Goal: Complete application form

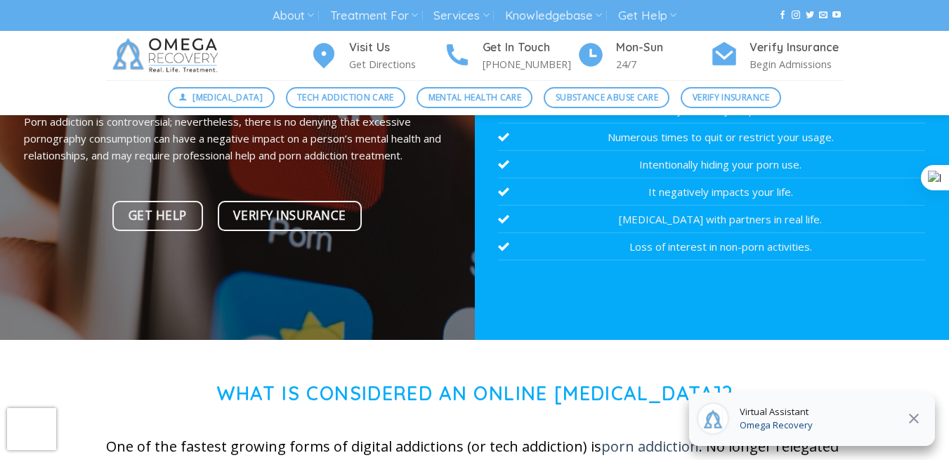
scroll to position [492, 0]
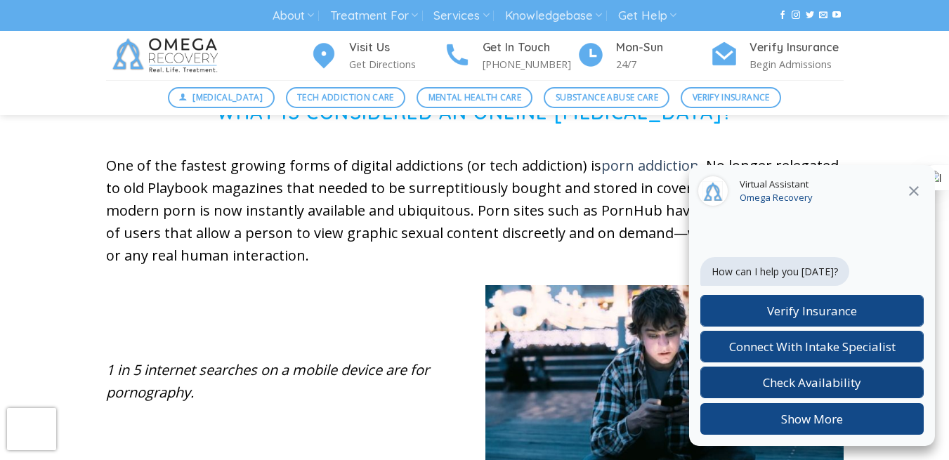
click at [819, 383] on span "Check Availability" at bounding box center [812, 383] width 98 height 16
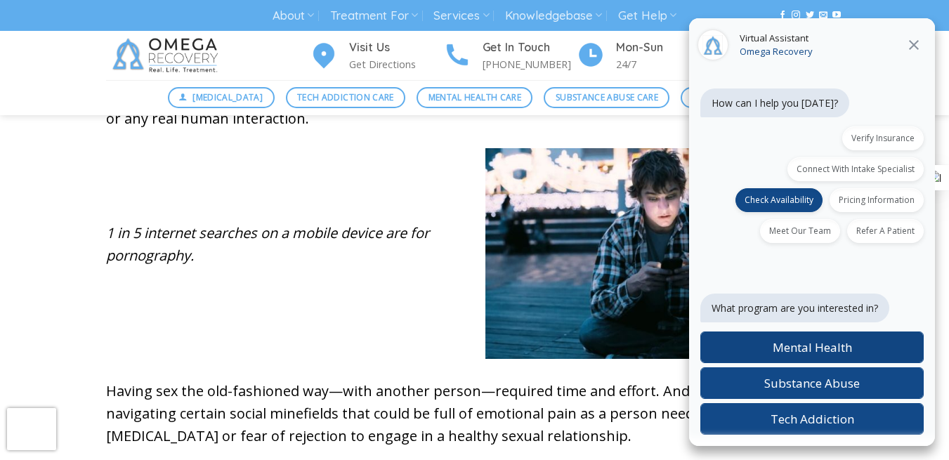
scroll to position [632, 0]
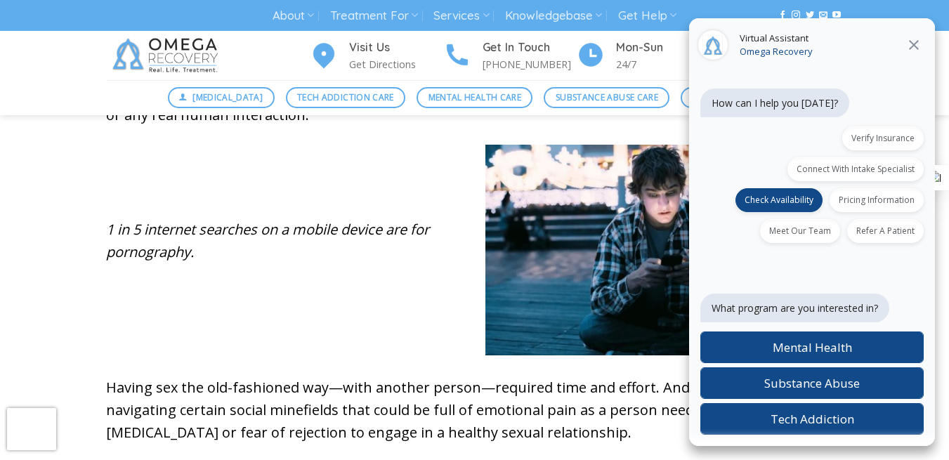
click at [764, 268] on div "What program are you interested in? Mental Health Substance Abuse Tech Addiction" at bounding box center [812, 346] width 223 height 178
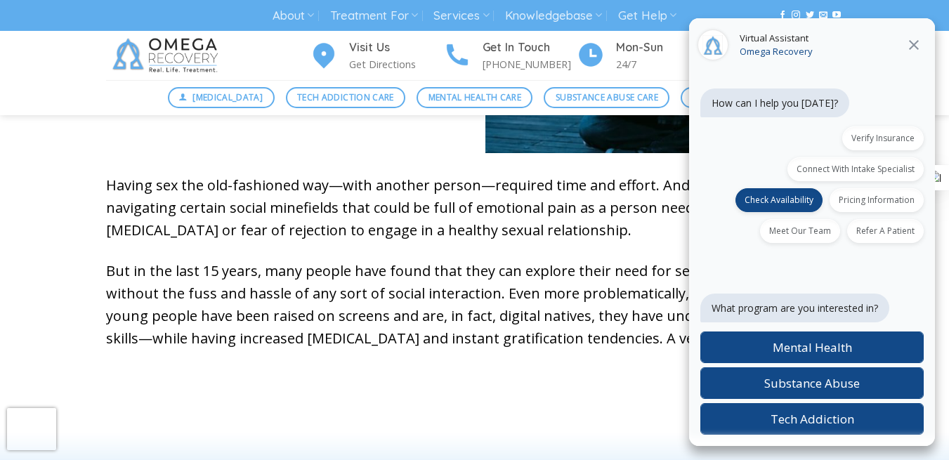
scroll to position [843, 0]
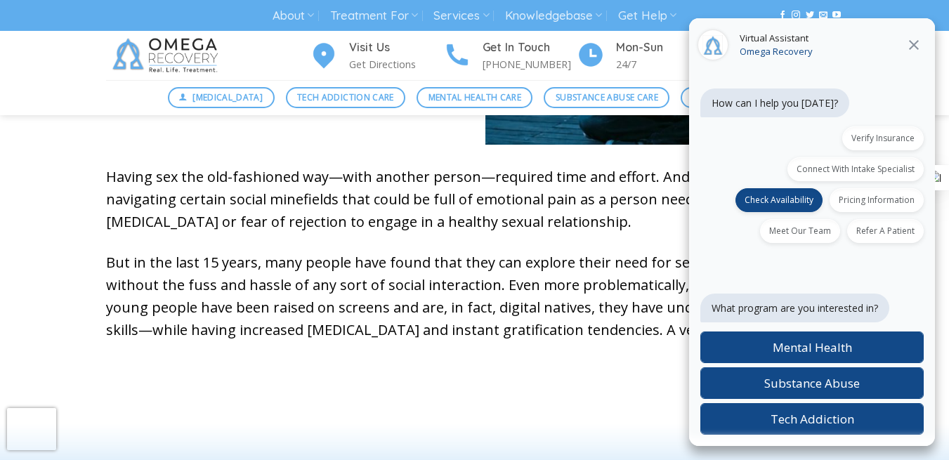
click at [847, 169] on span "Connect With Intake Specialist" at bounding box center [856, 169] width 118 height 12
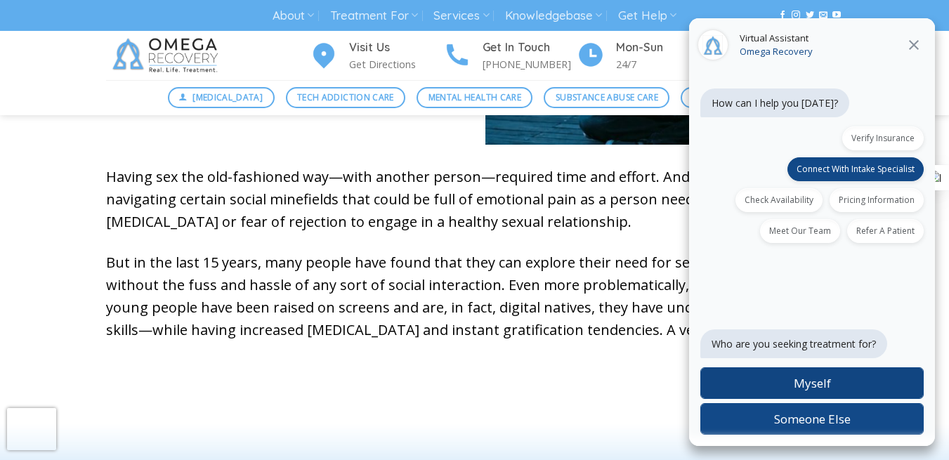
click at [819, 387] on span "Myself" at bounding box center [812, 383] width 37 height 16
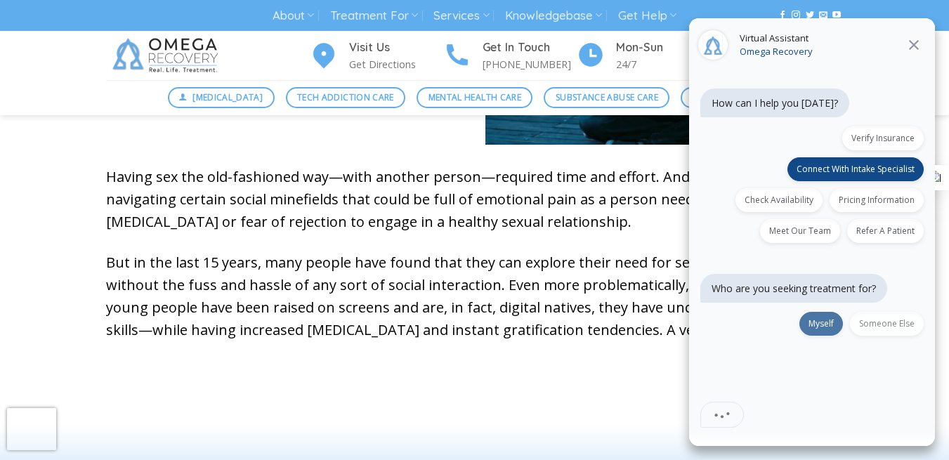
scroll to position [37, 0]
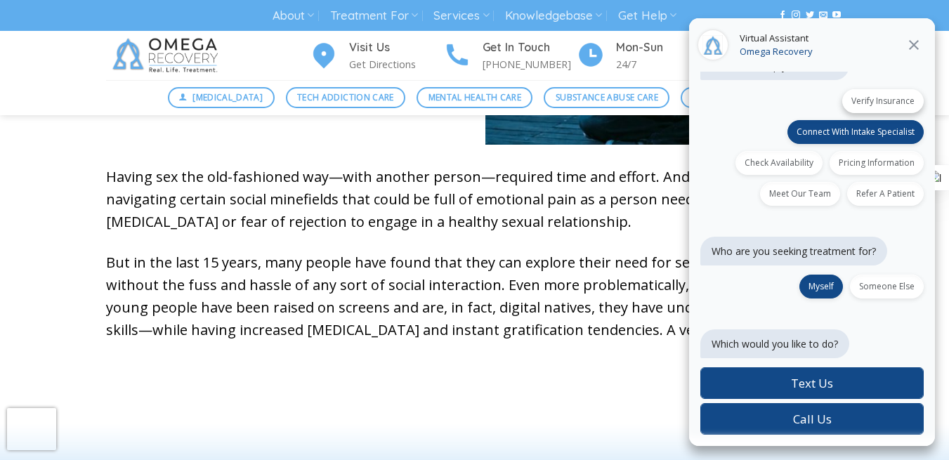
click at [882, 104] on span "Verify Insurance" at bounding box center [883, 101] width 63 height 12
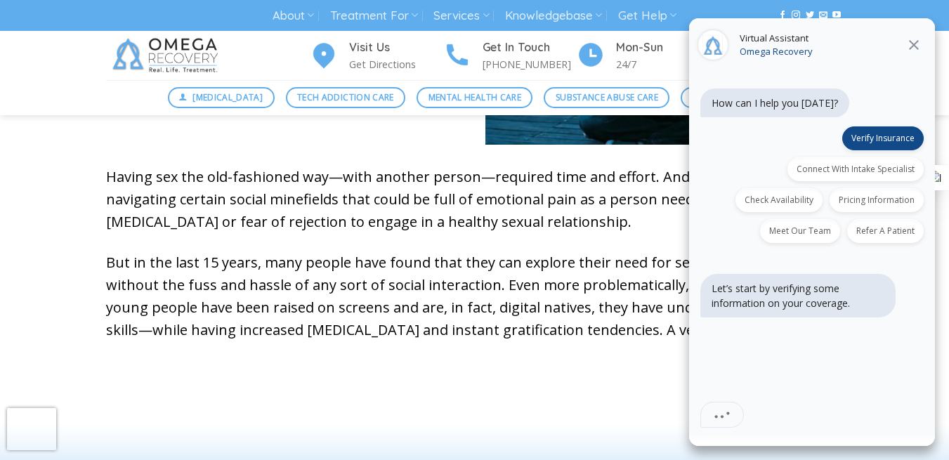
scroll to position [0, 0]
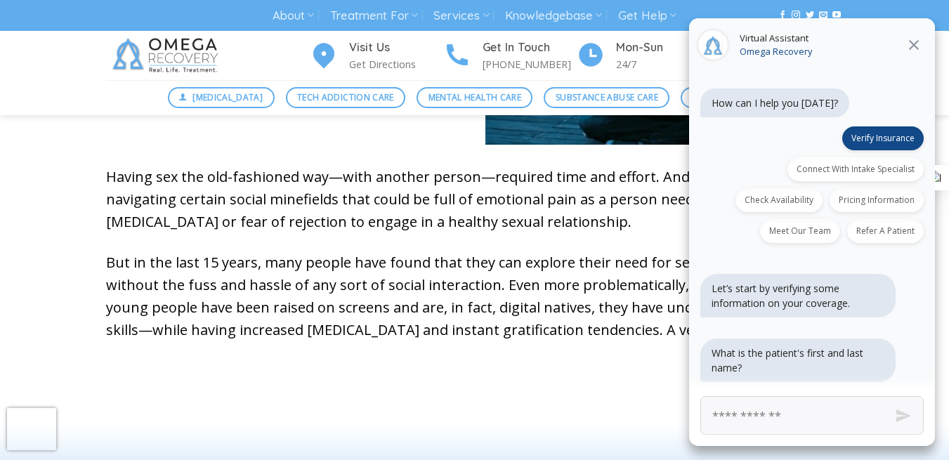
click at [792, 415] on input "First and Last Name" at bounding box center [812, 415] width 223 height 39
type input "**********"
click at [904, 415] on button "Send" at bounding box center [903, 415] width 53 height 53
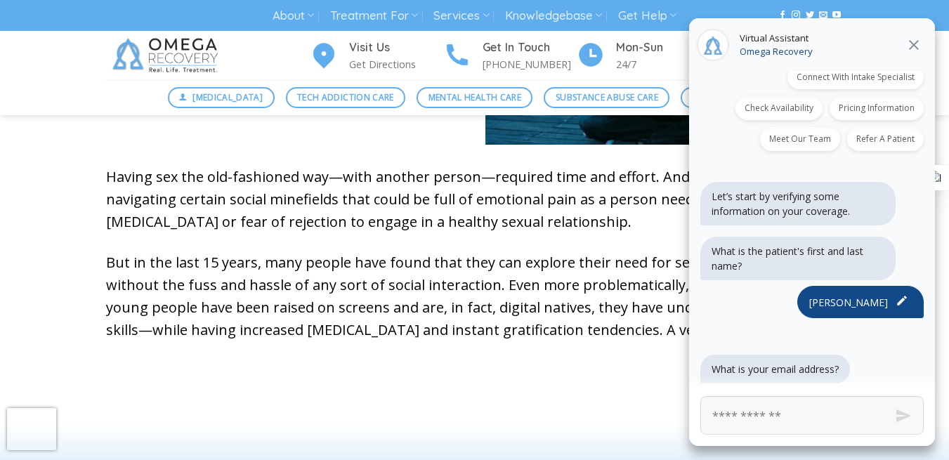
scroll to position [97, 0]
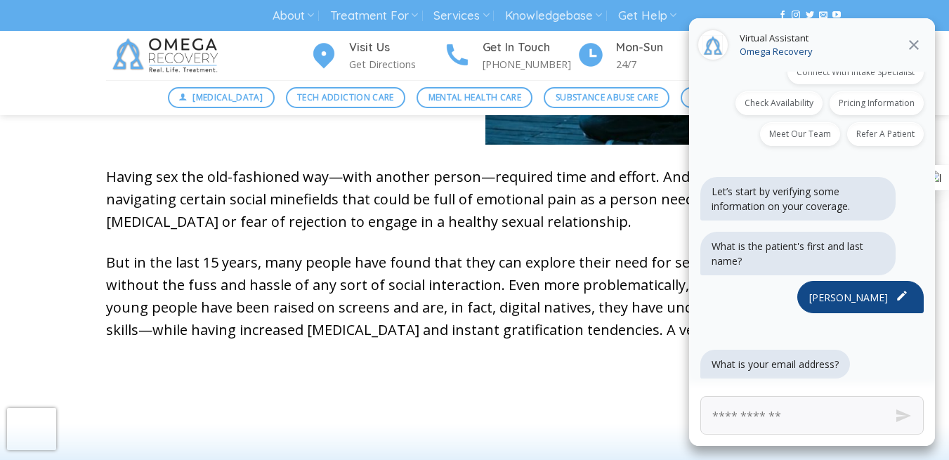
click at [778, 413] on input "Email Address" at bounding box center [812, 415] width 223 height 39
type input "**********"
click at [899, 412] on button "Send" at bounding box center [903, 415] width 53 height 53
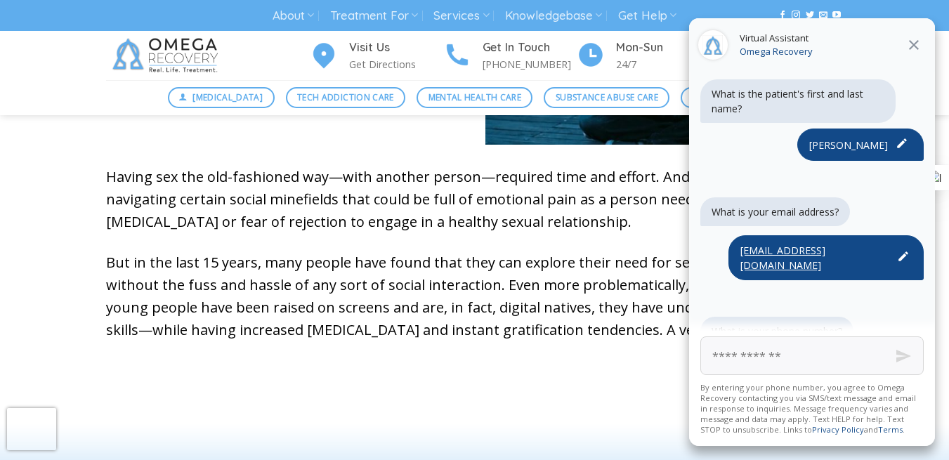
scroll to position [263, 0]
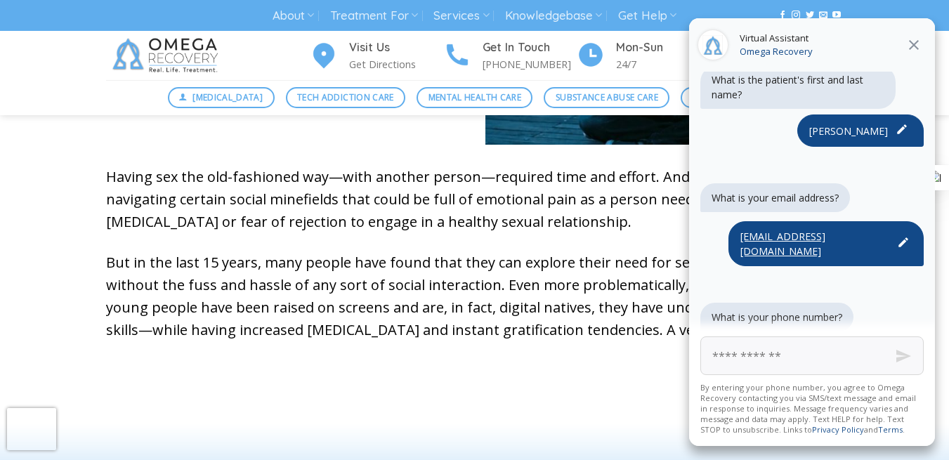
click at [762, 355] on input "Phone Number" at bounding box center [812, 356] width 223 height 39
click at [899, 355] on button "Send" at bounding box center [903, 356] width 53 height 53
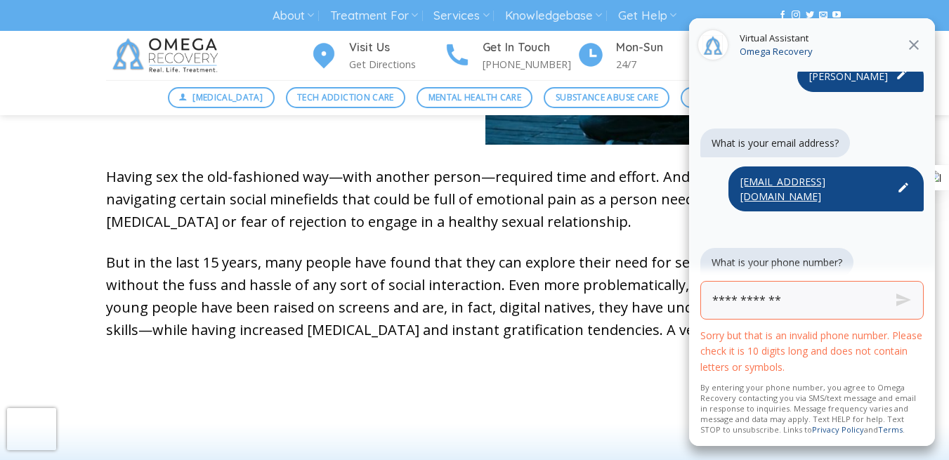
scroll to position [319, 0]
click at [736, 306] on input "Sorry but that is an invalid phone number. Please check it is 10 digits long an…" at bounding box center [812, 300] width 223 height 39
click at [757, 302] on input "Sorry but that is an invalid phone number. Please check it is 10 digits long an…" at bounding box center [812, 300] width 223 height 39
click at [822, 304] on input "Sorry but that is an invalid phone number. Please check it is 10 digits long an…" at bounding box center [812, 300] width 223 height 39
click at [905, 299] on button "Send" at bounding box center [903, 300] width 53 height 53
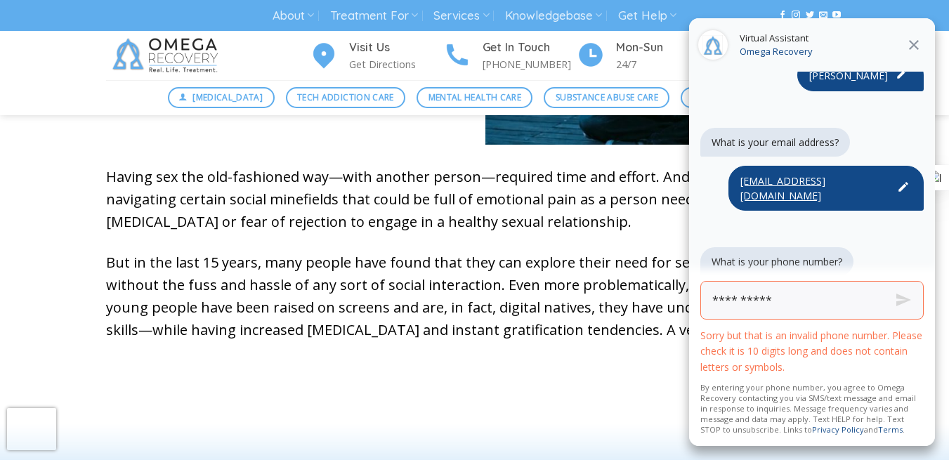
click at [731, 302] on input "Sorry but that is an invalid phone number. Please check it is 10 digits long an…" at bounding box center [812, 300] width 223 height 39
click at [754, 302] on input "Sorry but that is an invalid phone number. Please check it is 10 digits long an…" at bounding box center [812, 300] width 223 height 39
click at [878, 248] on div "What is your phone number?" at bounding box center [812, 263] width 223 height 32
drag, startPoint x: 902, startPoint y: 299, endPoint x: 651, endPoint y: 161, distance: 286.2
click at [651, 161] on div at bounding box center [664, 50] width 379 height 232
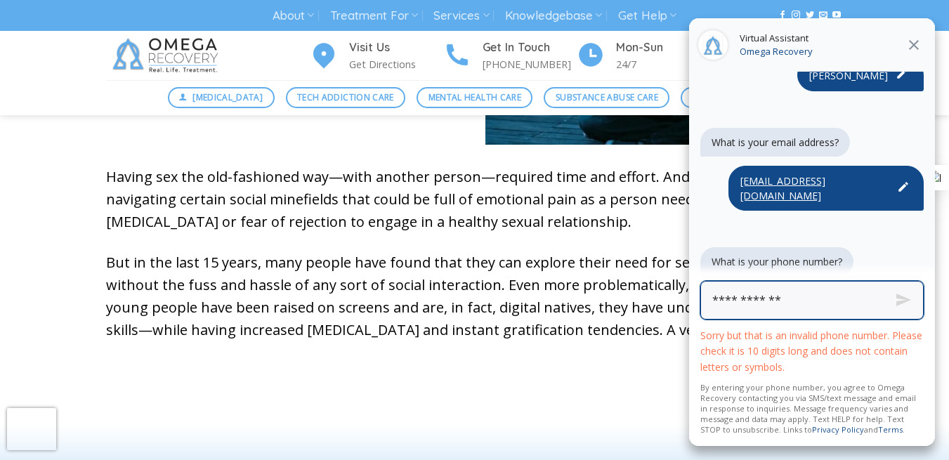
click at [737, 303] on input "Sorry but that is an invalid phone number. Please check it is 10 digits long an…" at bounding box center [812, 300] width 223 height 39
click at [755, 301] on input "Sorry but that is an invalid phone number. Please check it is 10 digits long an…" at bounding box center [812, 300] width 223 height 39
type input "**********"
click at [868, 257] on div "What is your phone number?" at bounding box center [812, 263] width 223 height 32
click at [913, 43] on icon at bounding box center [914, 45] width 10 height 10
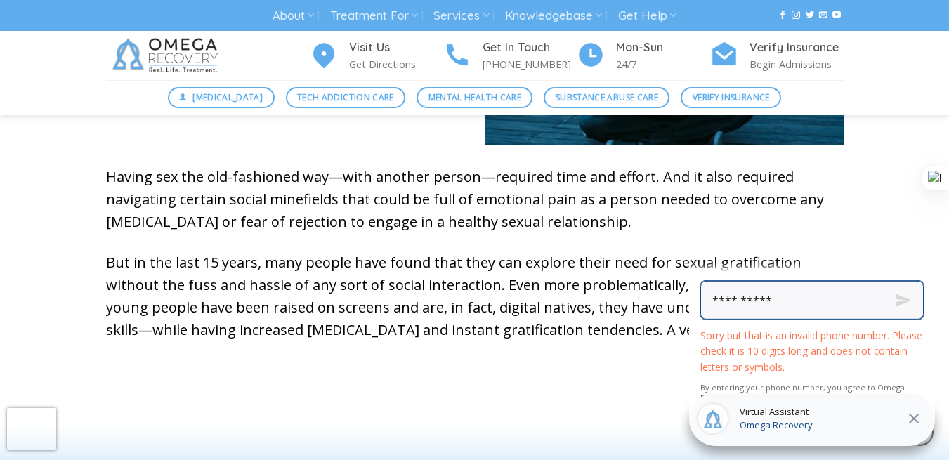
scroll to position [168, 0]
